Goal: Task Accomplishment & Management: Complete application form

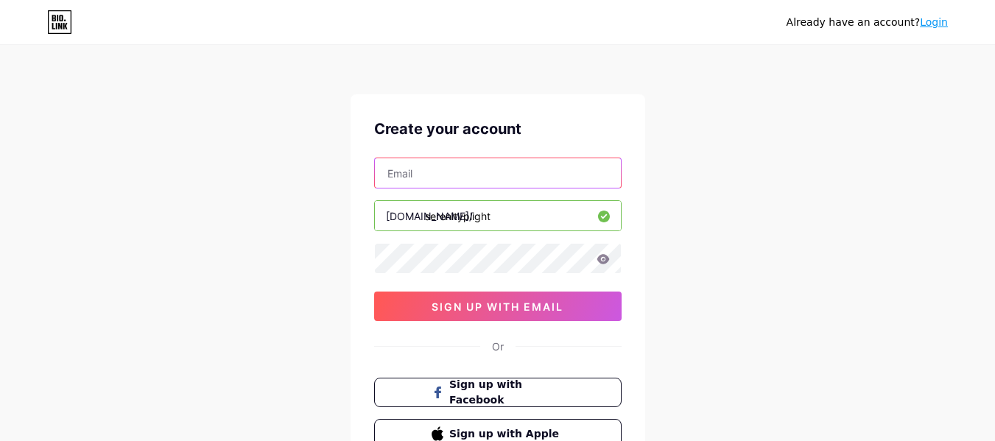
click at [492, 174] on input "text" at bounding box center [498, 172] width 246 height 29
type input "[EMAIL_ADDRESS][DOMAIN_NAME]"
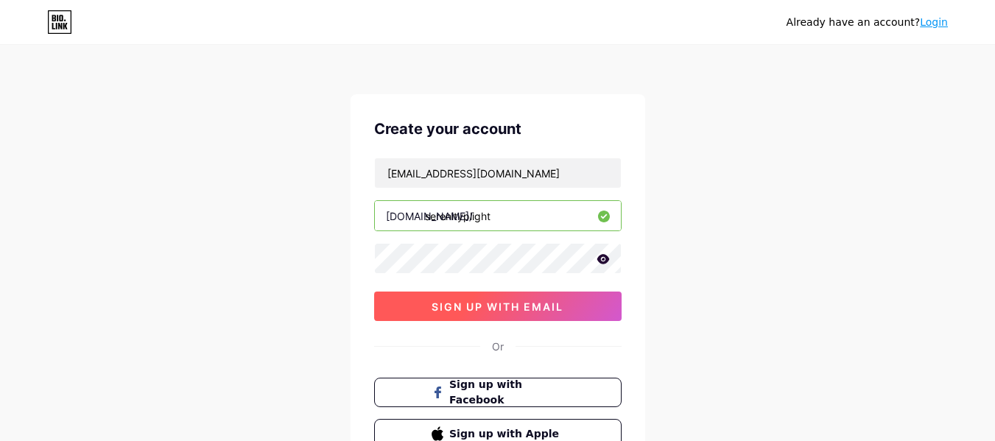
click at [509, 316] on button "sign up with email" at bounding box center [497, 306] width 247 height 29
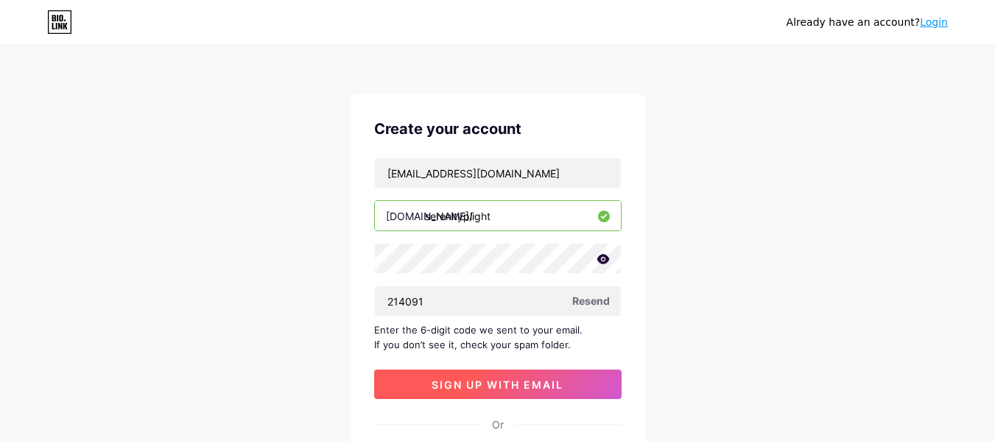
type input "214091"
click at [538, 375] on button "sign up with email" at bounding box center [497, 384] width 247 height 29
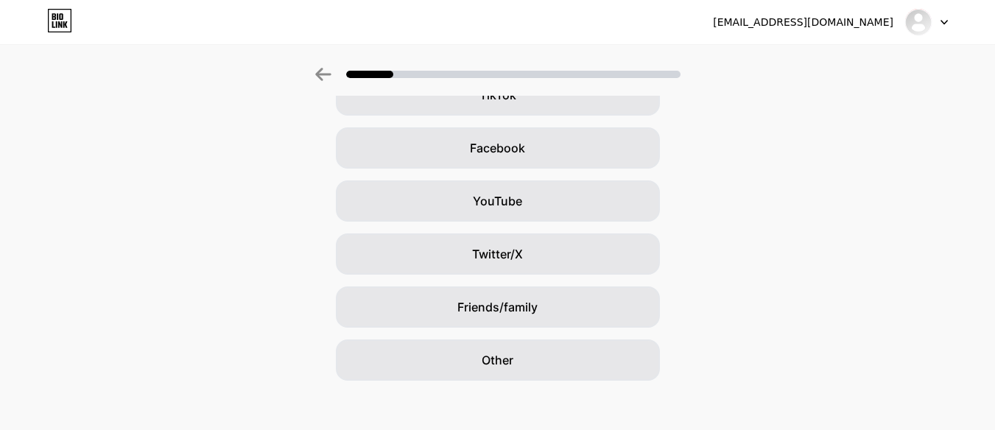
scroll to position [205, 0]
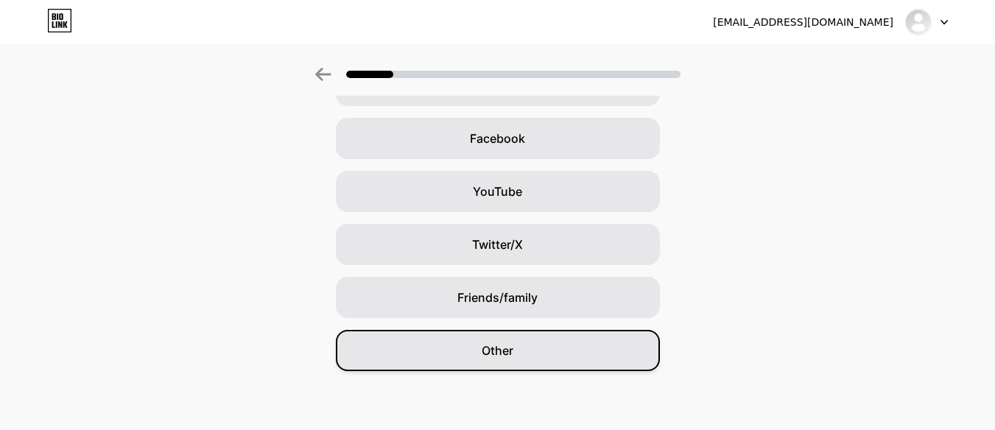
click at [521, 353] on div "Other" at bounding box center [498, 350] width 324 height 41
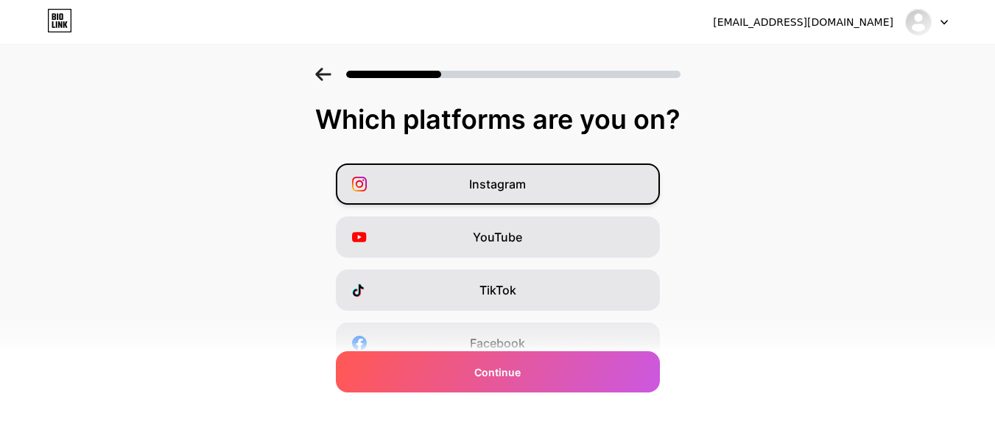
click at [522, 194] on div "Instagram" at bounding box center [498, 183] width 324 height 41
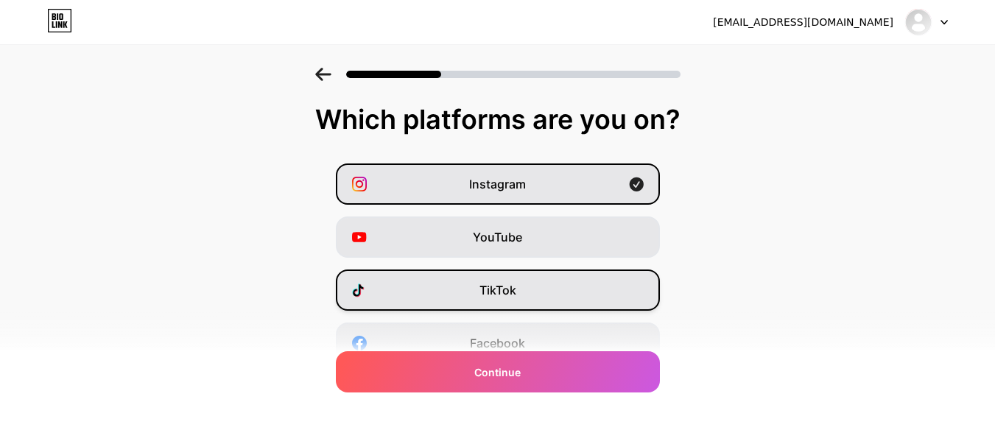
click at [520, 275] on div "TikTok" at bounding box center [498, 289] width 324 height 41
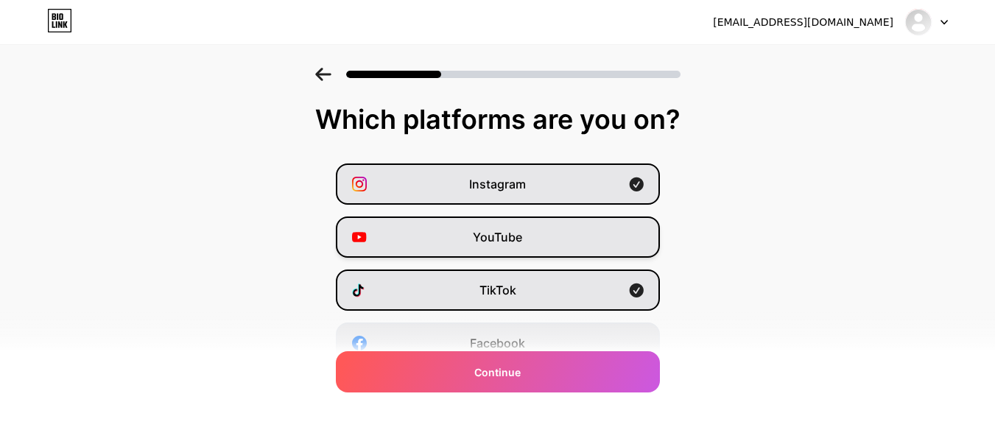
click at [518, 241] on span "YouTube" at bounding box center [497, 237] width 49 height 18
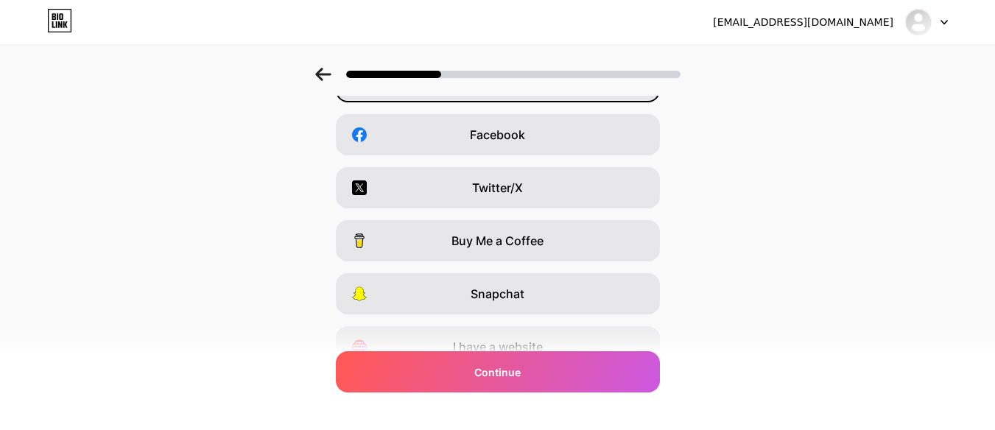
scroll to position [209, 0]
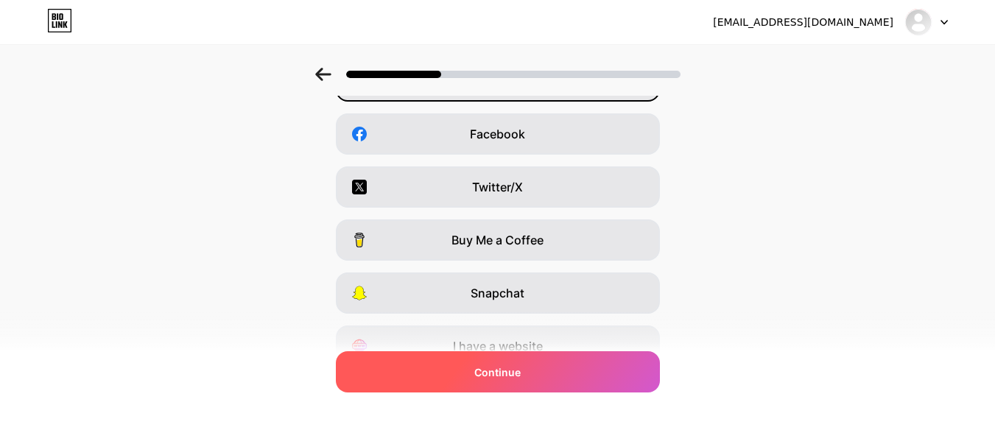
click at [520, 378] on span "Continue" at bounding box center [497, 371] width 46 height 15
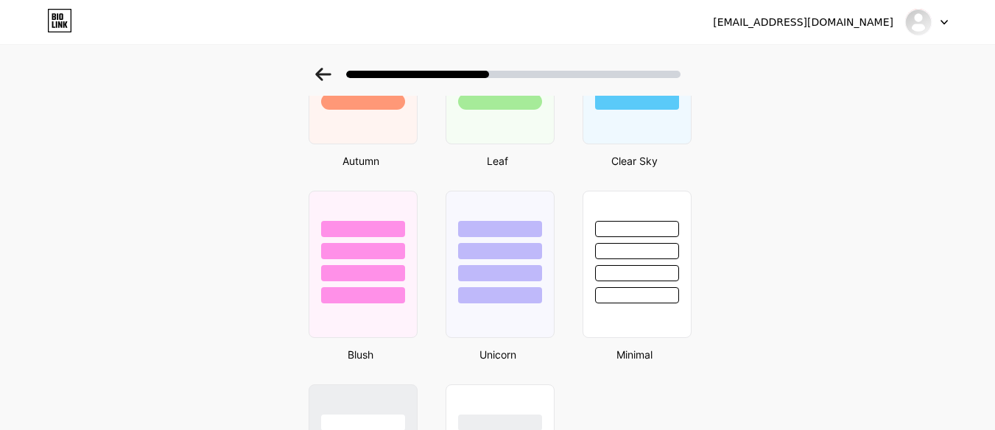
scroll to position [1140, 0]
click at [390, 269] on div at bounding box center [362, 272] width 86 height 17
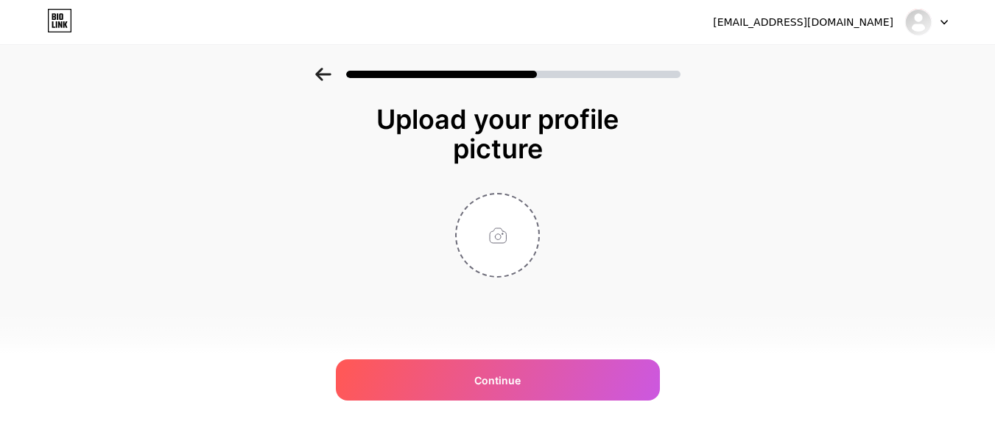
scroll to position [0, 0]
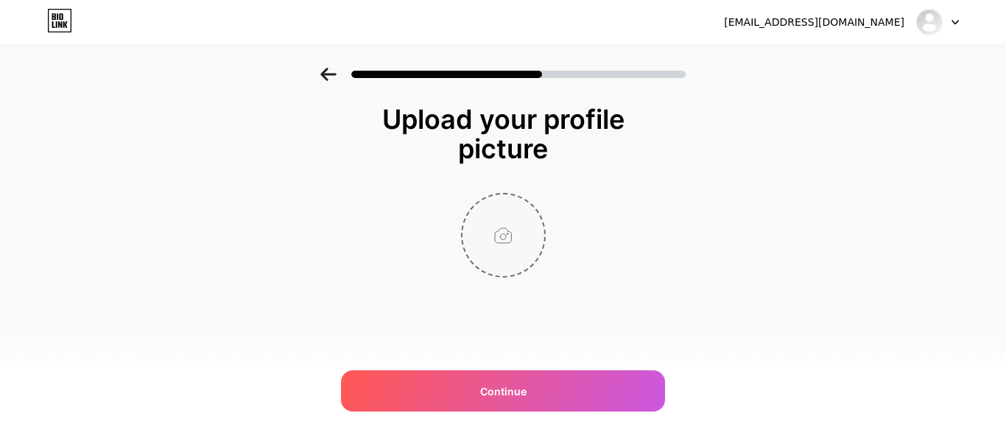
click at [486, 230] on input "file" at bounding box center [503, 235] width 82 height 82
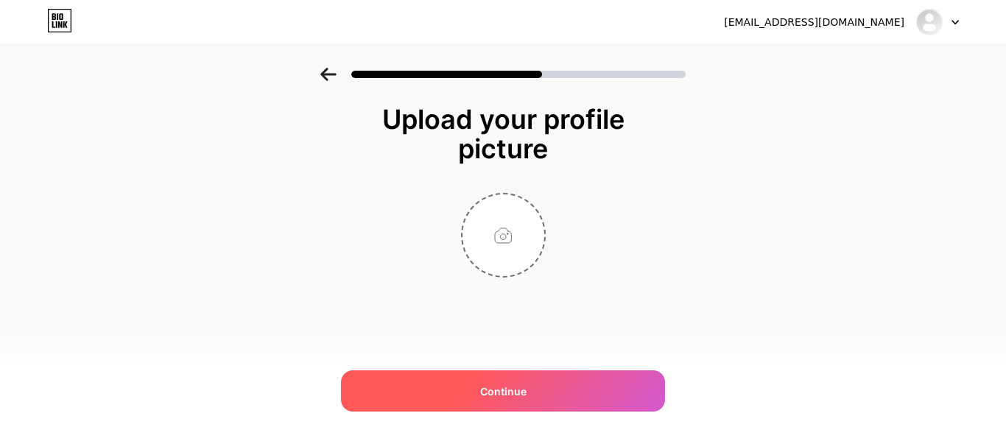
click at [492, 397] on span "Continue" at bounding box center [503, 391] width 46 height 15
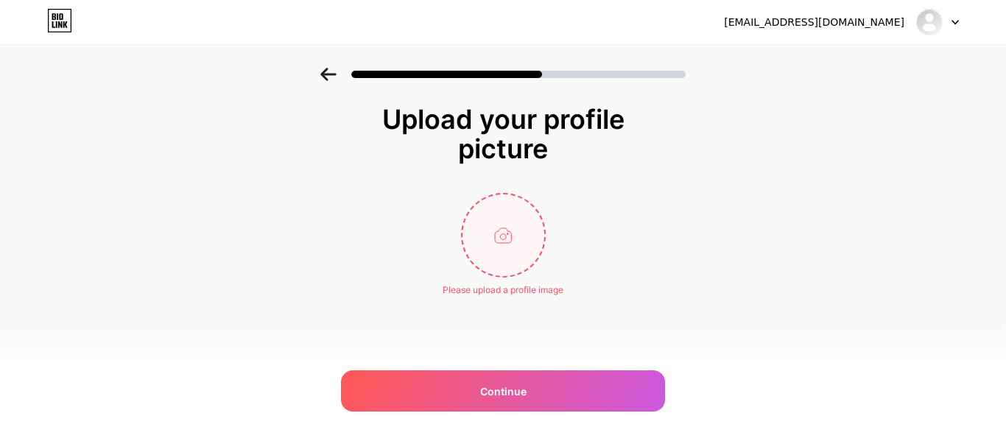
click at [508, 244] on input "file" at bounding box center [503, 235] width 82 height 82
type input "C:\fakepath\Untitled design.png"
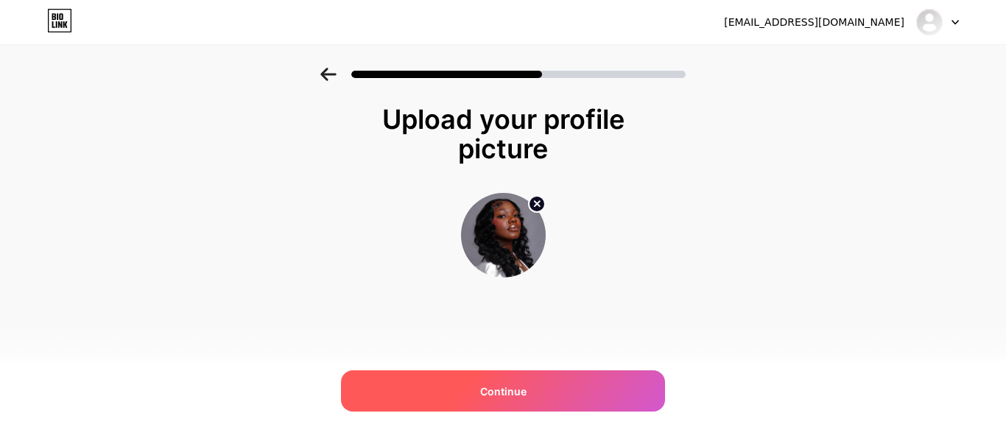
click at [420, 409] on div "Continue" at bounding box center [503, 390] width 324 height 41
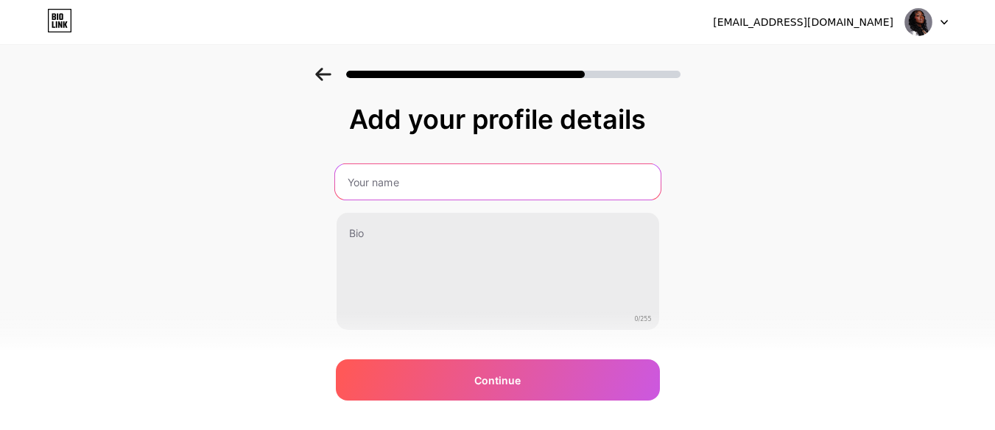
click at [488, 187] on input "text" at bounding box center [496, 181] width 325 height 35
type input "Serenity Plight"
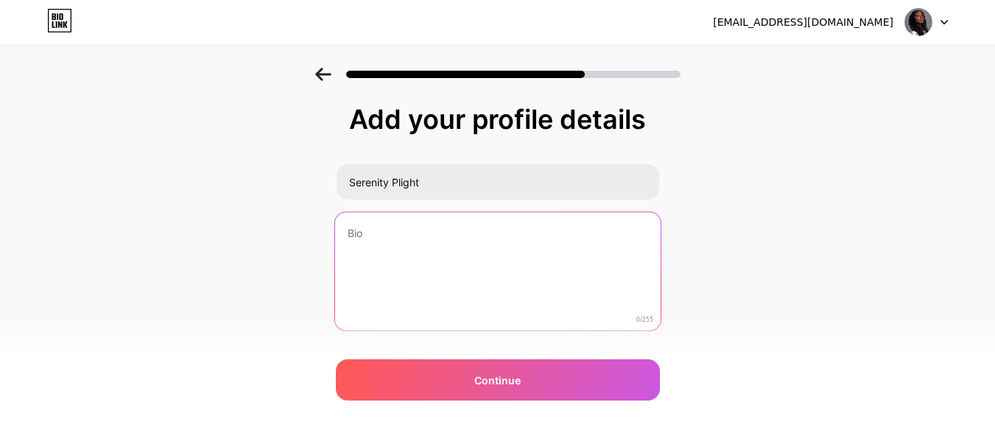
click at [487, 233] on textarea at bounding box center [496, 272] width 325 height 120
paste textarea "Shop My Faves, Book Your Look, & Stay Connected 💕"
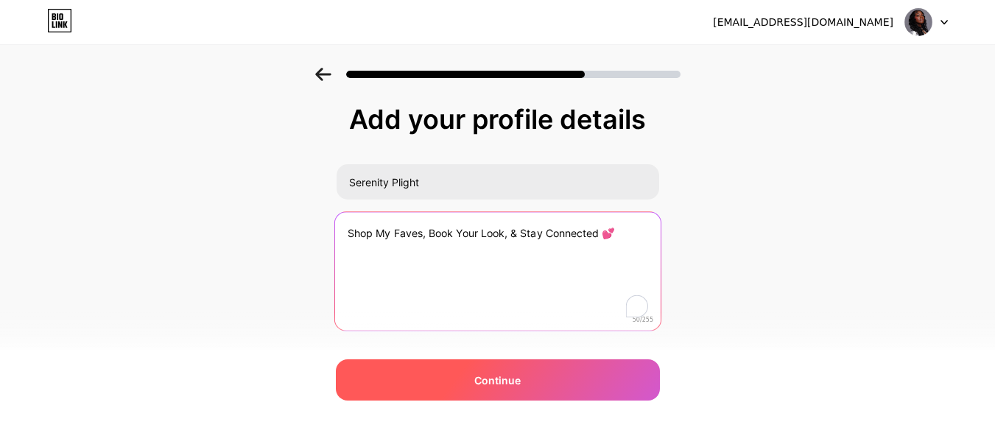
type textarea "Shop My Faves, Book Your Look, & Stay Connected 💕"
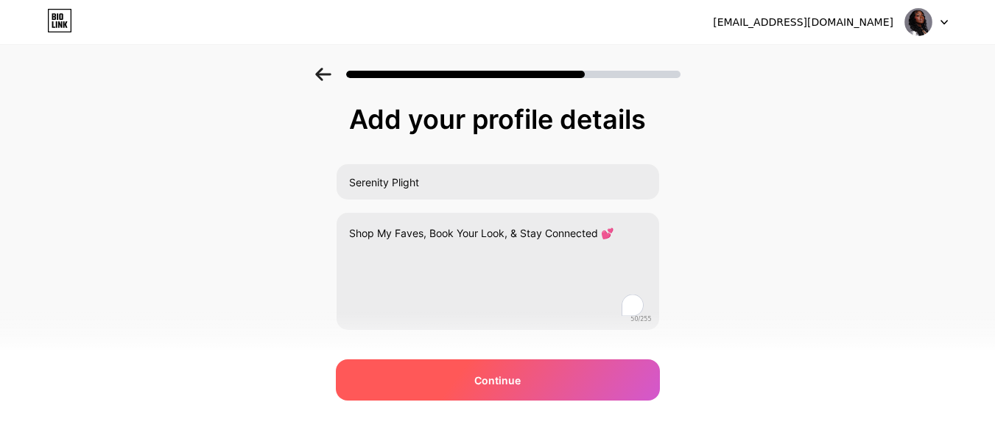
click at [506, 370] on div "Continue" at bounding box center [498, 379] width 324 height 41
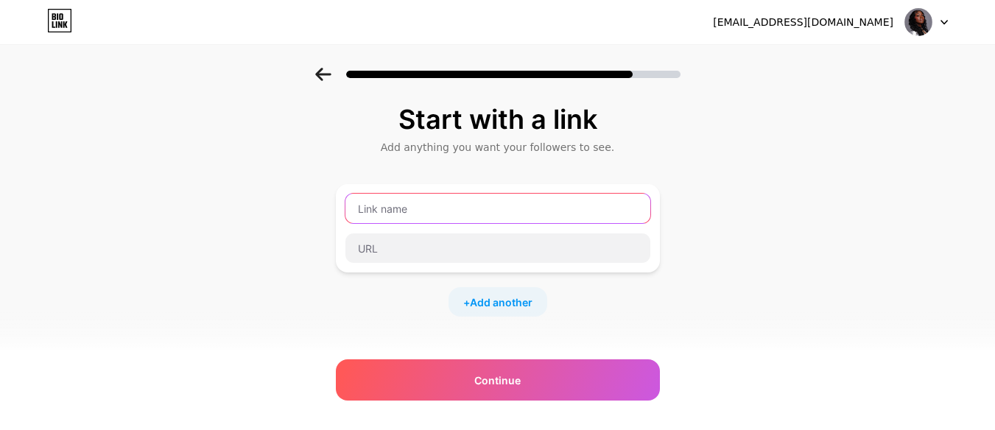
click at [462, 213] on input "text" at bounding box center [497, 208] width 305 height 29
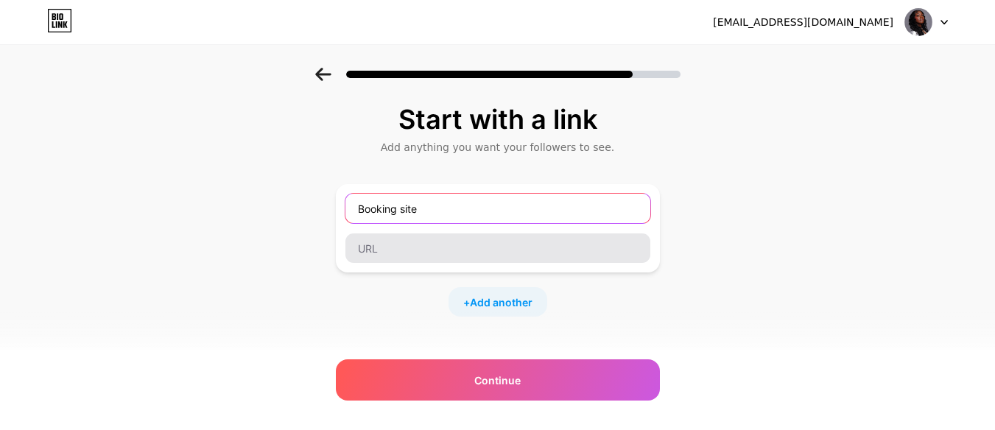
type input "Booking site"
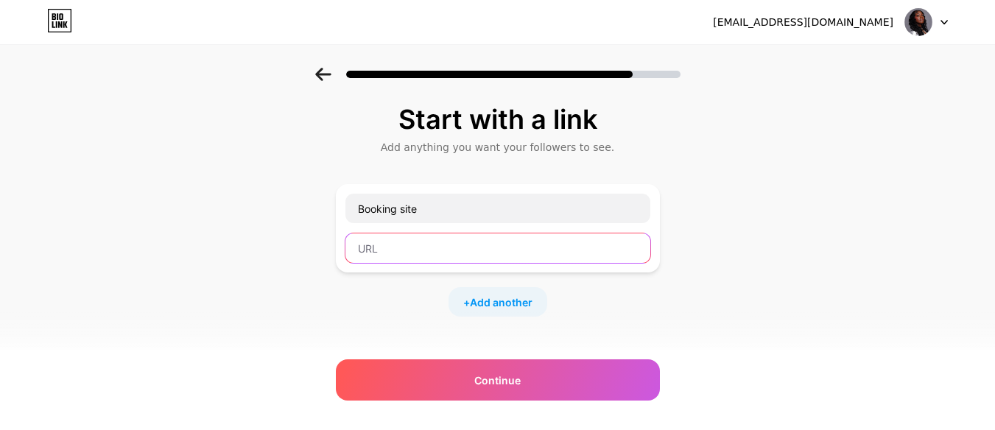
click at [442, 245] on input "text" at bounding box center [497, 247] width 305 height 29
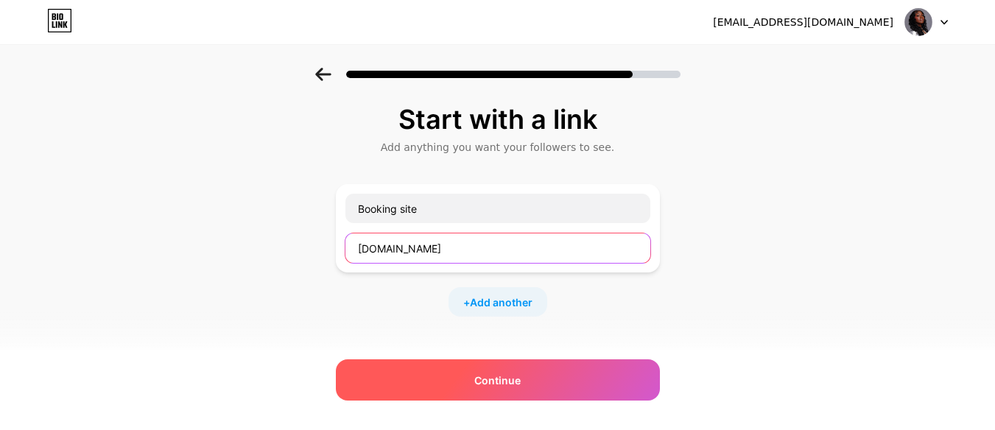
type input "[DOMAIN_NAME]"
click at [453, 368] on div "Continue" at bounding box center [498, 379] width 324 height 41
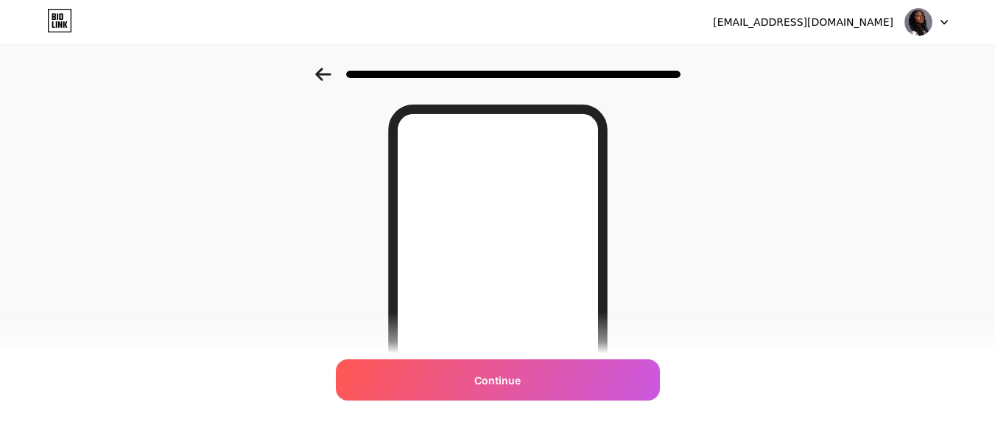
scroll to position [43, 0]
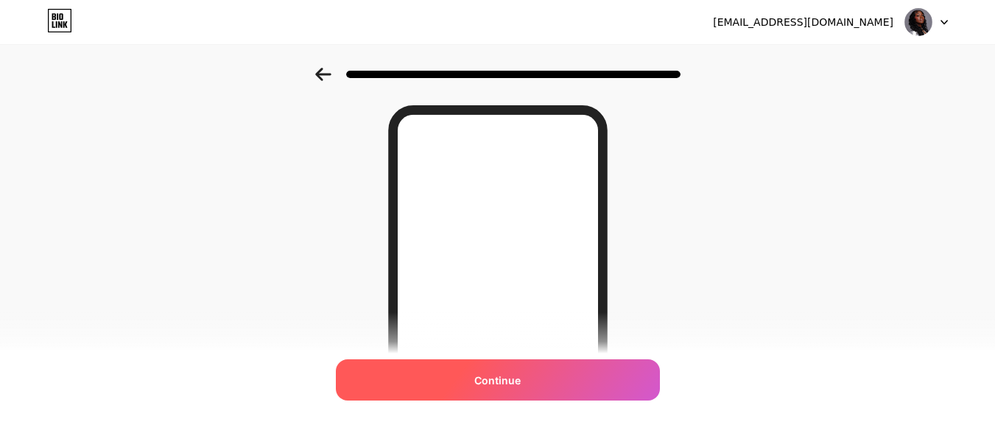
click at [518, 367] on div "Continue" at bounding box center [498, 379] width 324 height 41
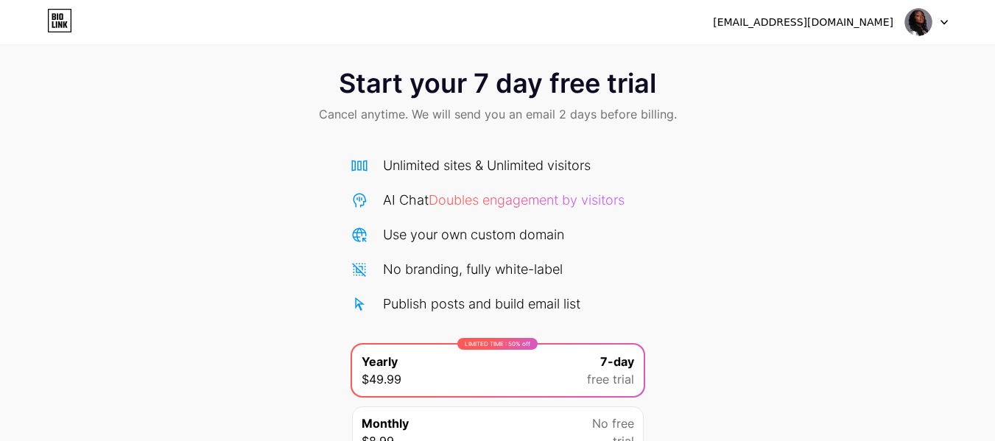
scroll to position [13, 0]
